Goal: Information Seeking & Learning: Learn about a topic

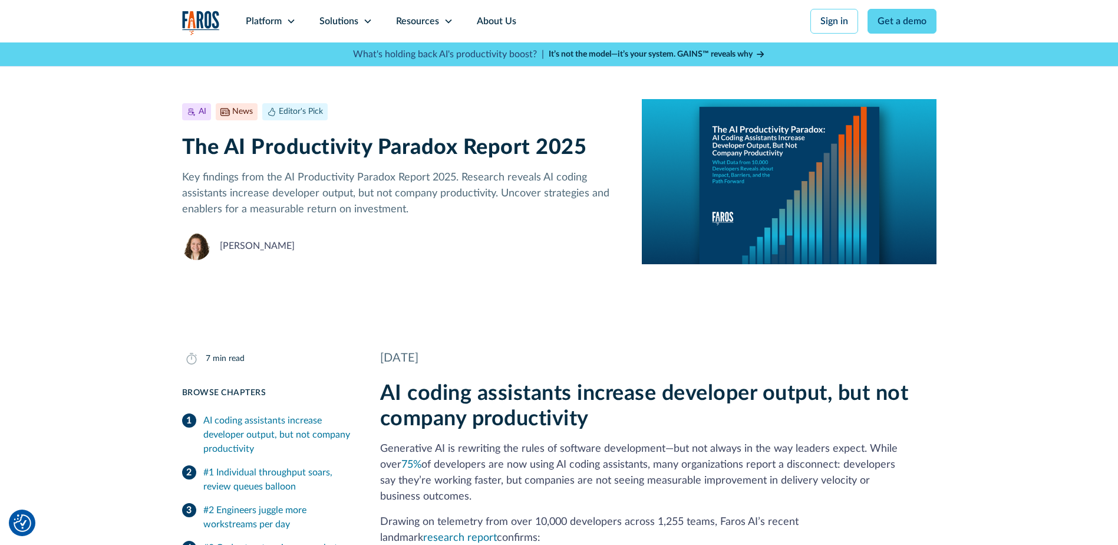
click at [382, 145] on h1 "The AI Productivity Paradox Report 2025" at bounding box center [402, 147] width 441 height 25
drag, startPoint x: 382, startPoint y: 145, endPoint x: 513, endPoint y: 144, distance: 131.4
click at [513, 144] on h1 "The AI Productivity Paradox Report 2025" at bounding box center [402, 147] width 441 height 25
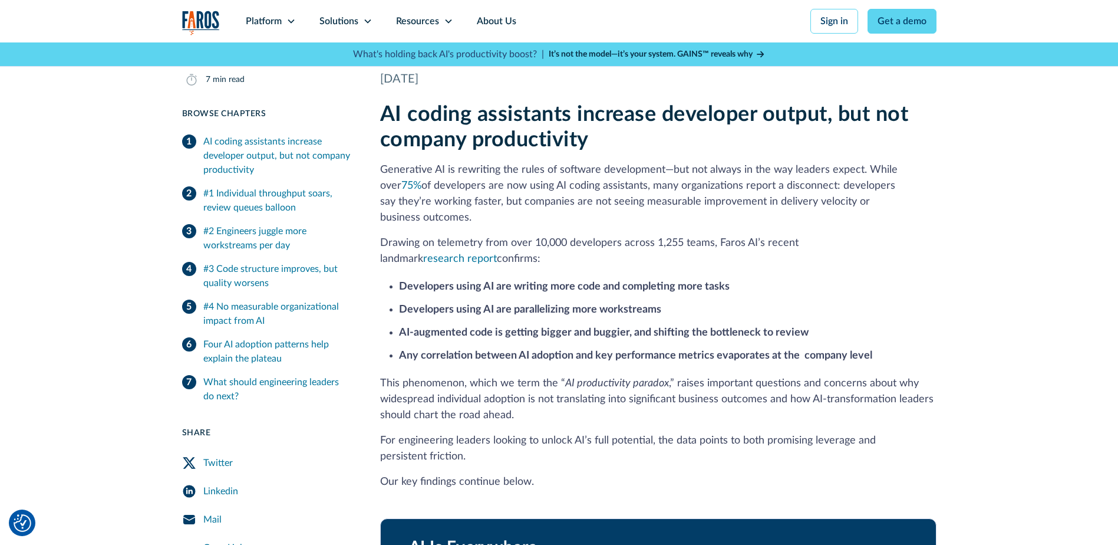
scroll to position [306, 0]
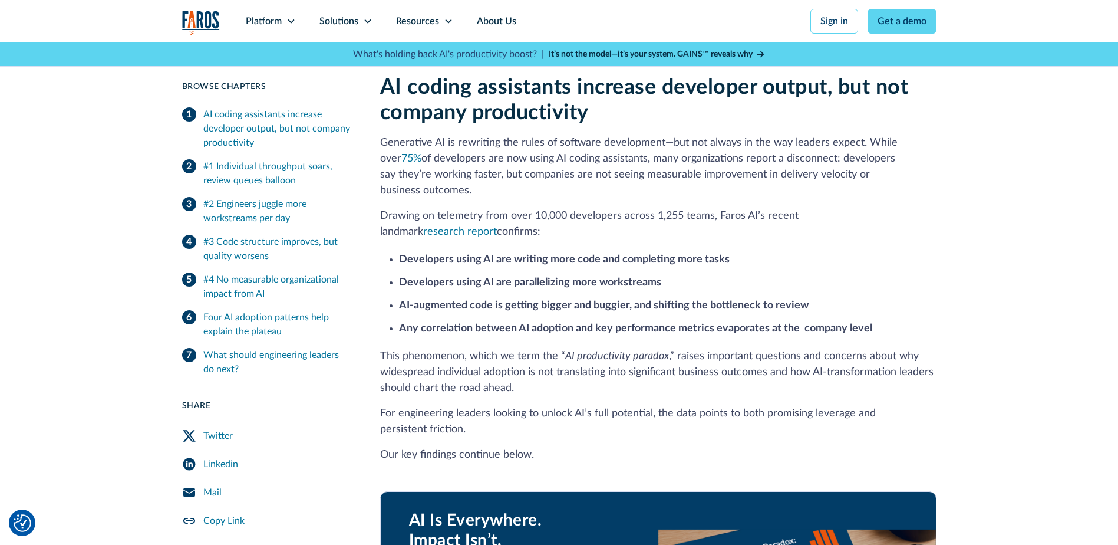
click at [486, 252] on li "Developers using AI are writing more code and completing more tasks" at bounding box center [668, 260] width 538 height 16
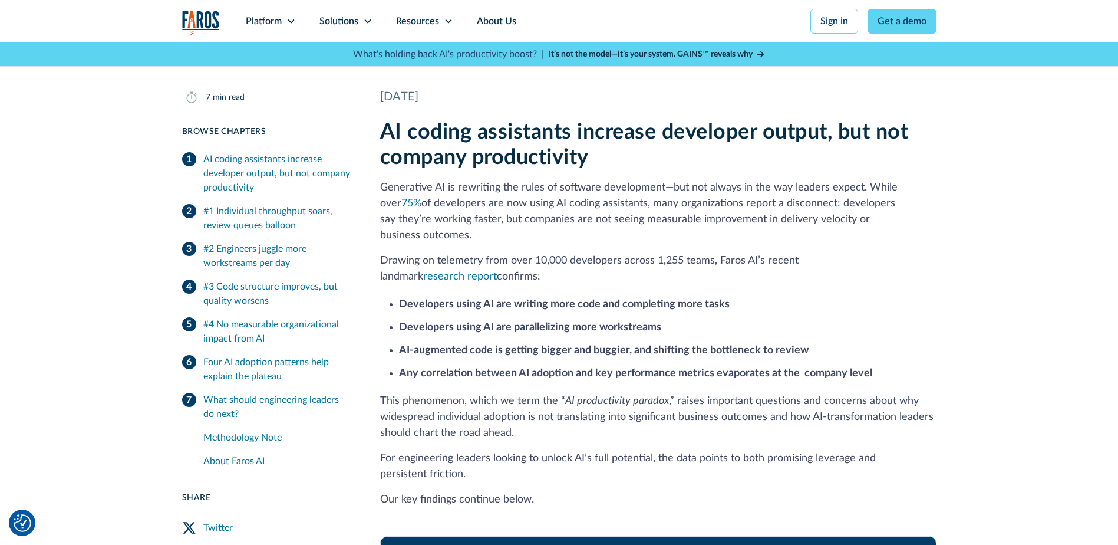
scroll to position [0, 0]
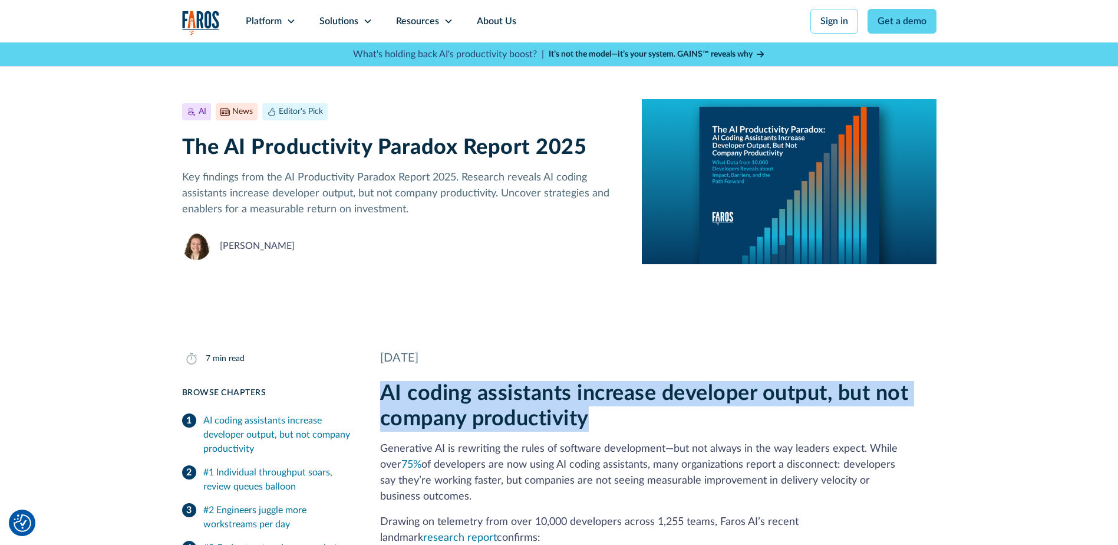
drag, startPoint x: 594, startPoint y: 429, endPoint x: 381, endPoint y: 387, distance: 216.9
click at [381, 387] on h2 "AI coding assistants increase developer output, but not company productivity" at bounding box center [658, 406] width 556 height 51
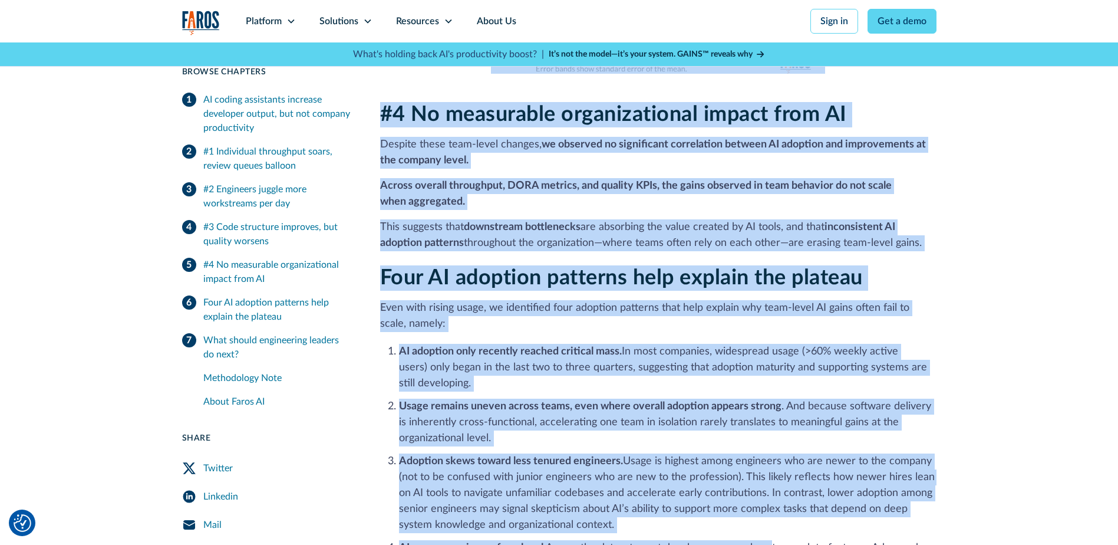
scroll to position [2237, 0]
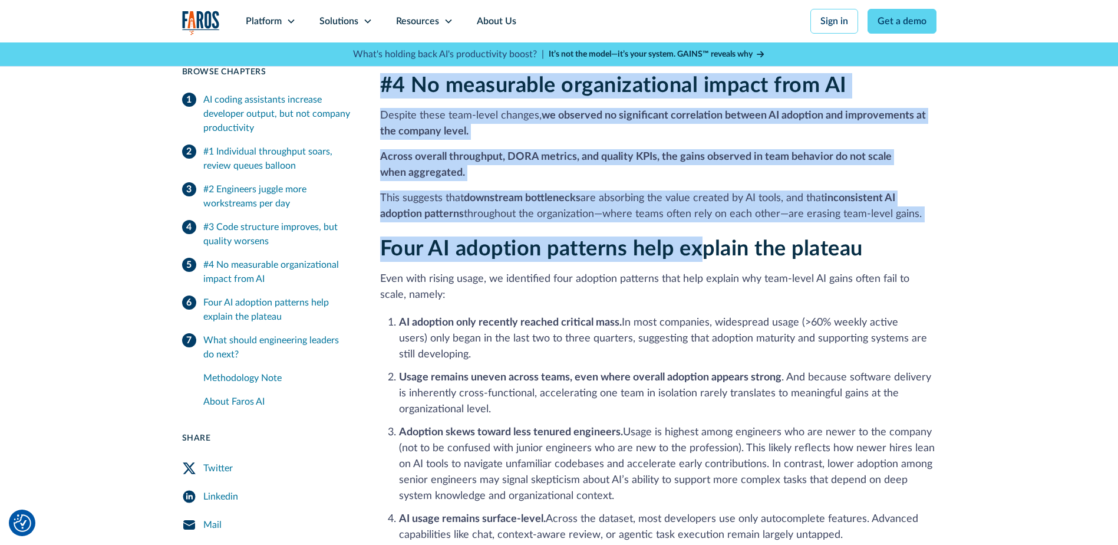
drag, startPoint x: 381, startPoint y: 447, endPoint x: 702, endPoint y: 219, distance: 394.0
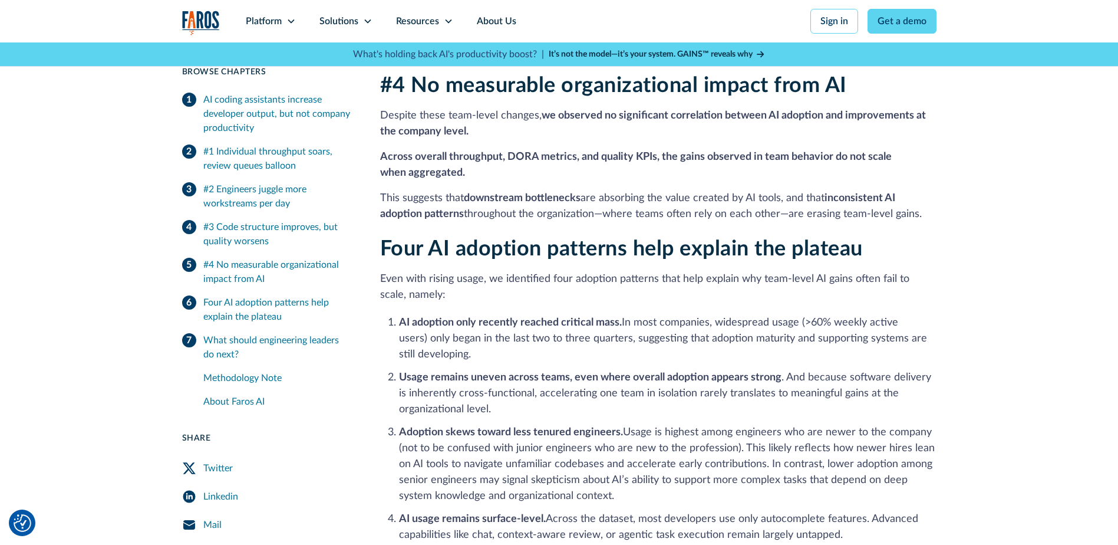
drag, startPoint x: 702, startPoint y: 219, endPoint x: 670, endPoint y: 267, distance: 57.9
click at [670, 271] on p "Even with rising usage, we identified four adoption patterns that help explain …" at bounding box center [658, 287] width 556 height 32
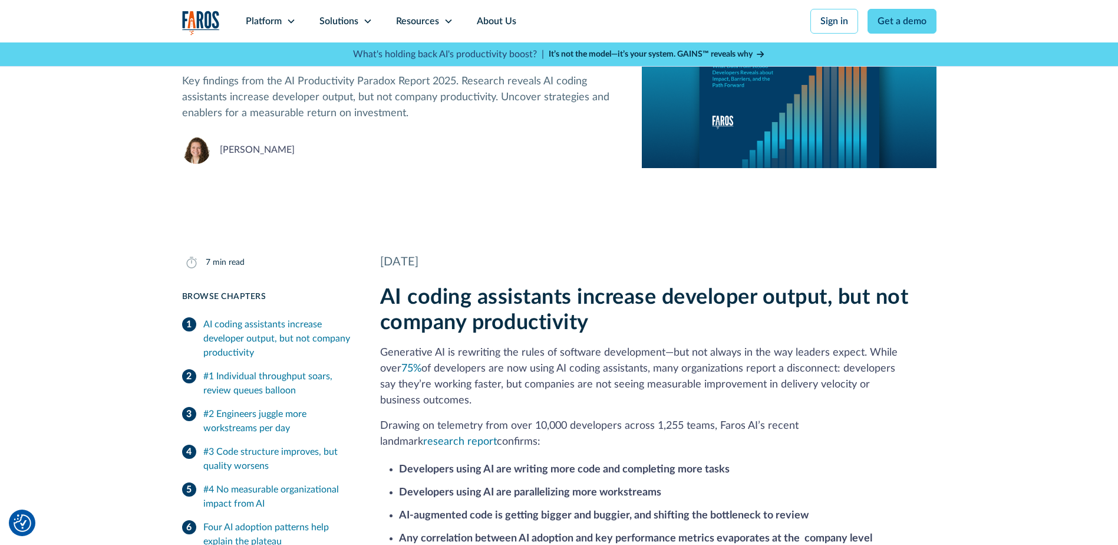
scroll to position [0, 0]
